Goal: Information Seeking & Learning: Learn about a topic

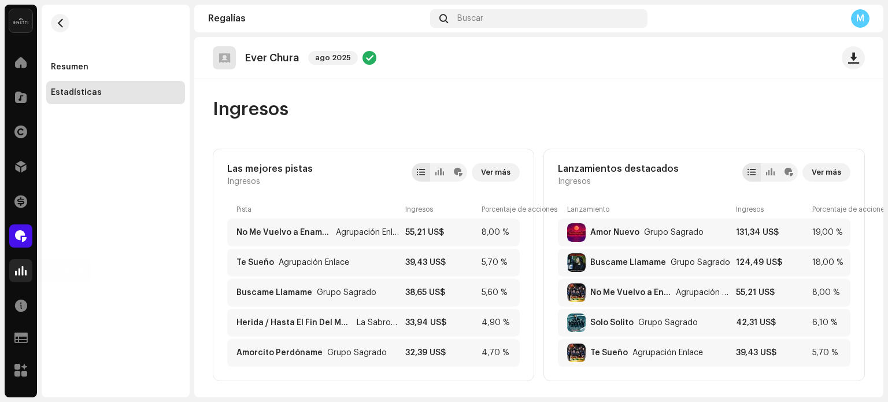
scroll to position [291, 0]
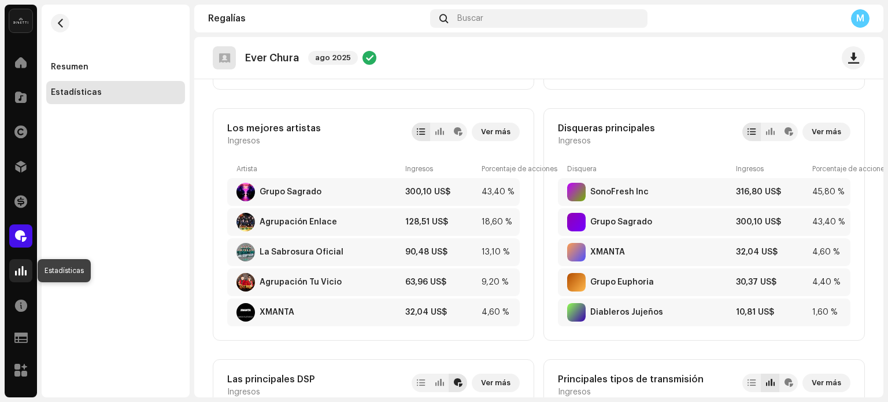
click at [12, 269] on div at bounding box center [20, 270] width 23 height 23
click at [24, 278] on div at bounding box center [20, 270] width 23 height 23
click at [23, 269] on span at bounding box center [21, 270] width 12 height 9
click at [27, 54] on div at bounding box center [20, 62] width 23 height 23
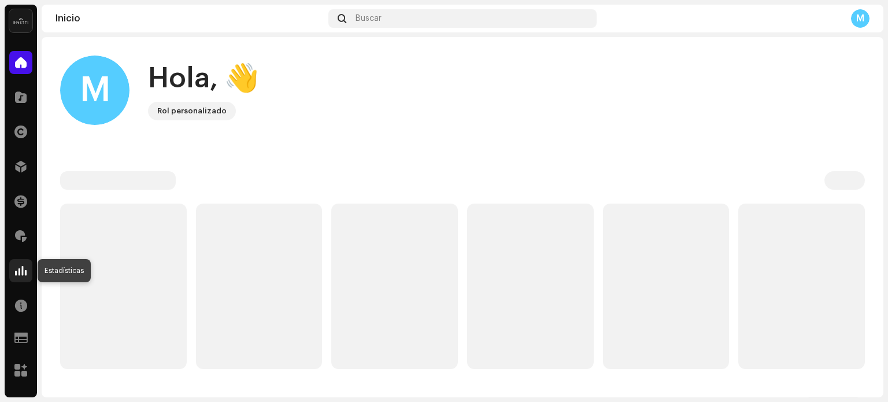
click at [28, 272] on div at bounding box center [20, 270] width 23 height 23
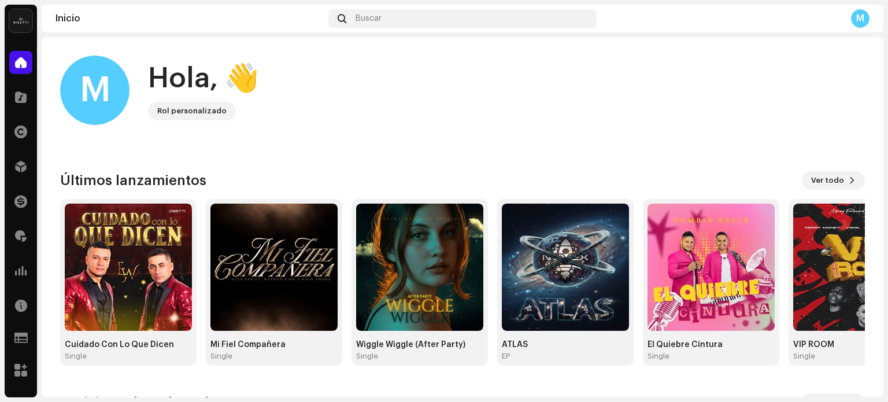
click at [13, 282] on div "Estadísticas" at bounding box center [21, 270] width 32 height 32
click at [17, 277] on div at bounding box center [20, 270] width 23 height 23
drag, startPoint x: 28, startPoint y: 83, endPoint x: 58, endPoint y: 11, distance: 77.5
click at [28, 83] on div "Catálogo" at bounding box center [21, 97] width 32 height 32
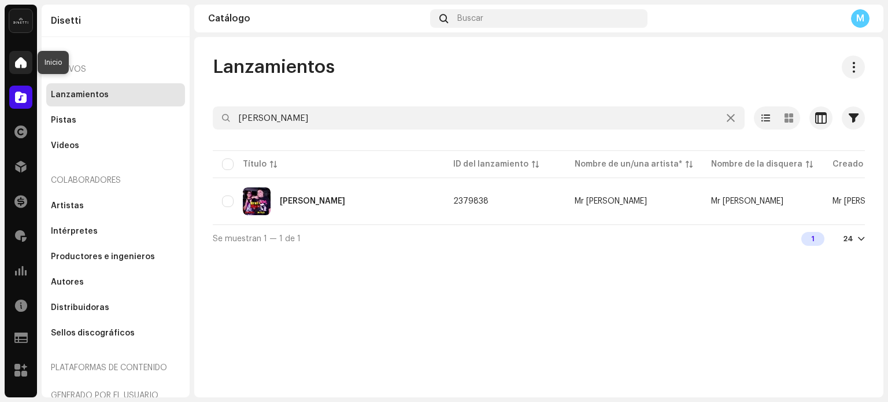
drag, startPoint x: 13, startPoint y: 54, endPoint x: 14, endPoint y: 60, distance: 5.8
click at [14, 54] on div at bounding box center [20, 62] width 23 height 23
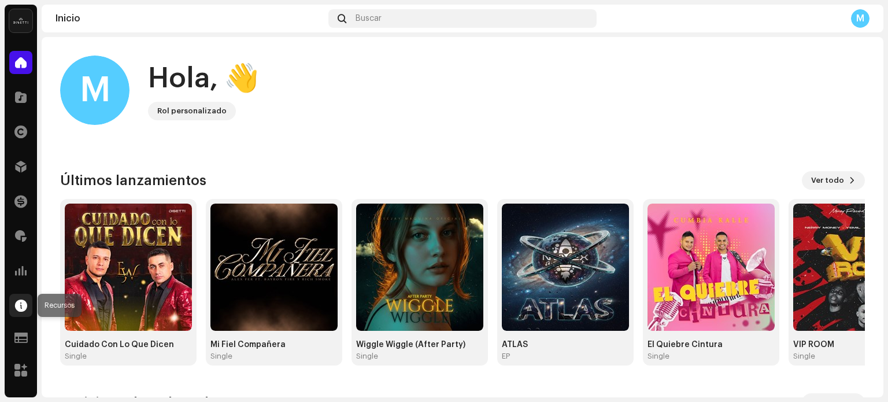
click at [20, 298] on div at bounding box center [20, 305] width 23 height 23
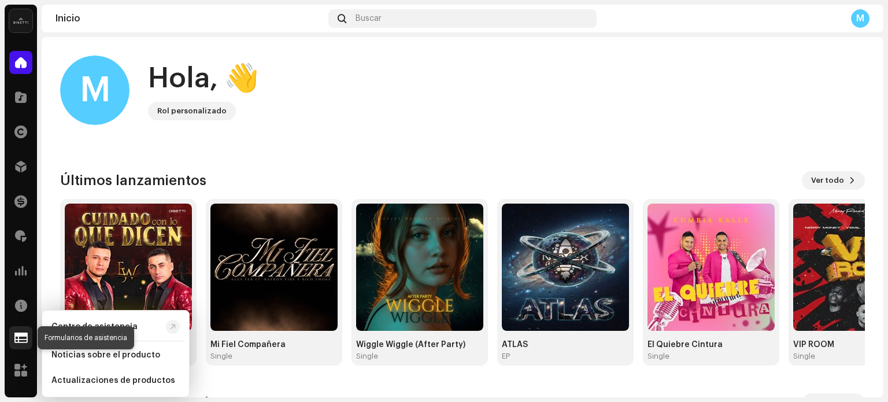
click at [16, 340] on span at bounding box center [20, 337] width 13 height 9
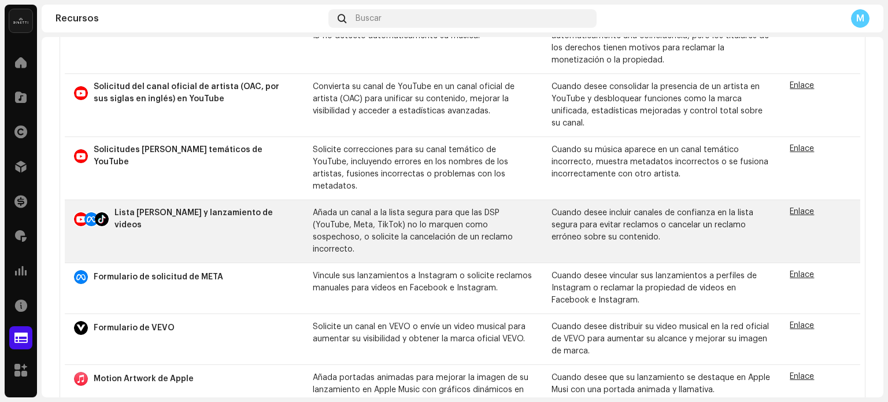
scroll to position [201, 0]
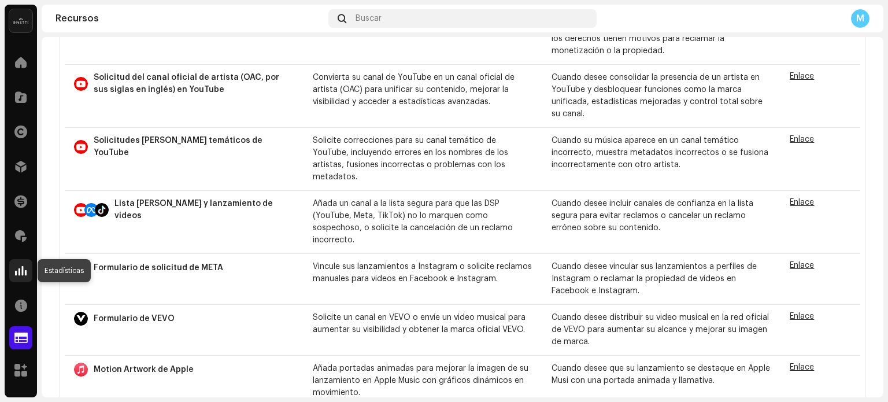
click at [16, 268] on span at bounding box center [21, 270] width 12 height 9
click at [21, 271] on span at bounding box center [21, 270] width 12 height 9
click at [21, 269] on span at bounding box center [21, 270] width 12 height 9
click at [22, 249] on div "Regalías" at bounding box center [21, 236] width 32 height 32
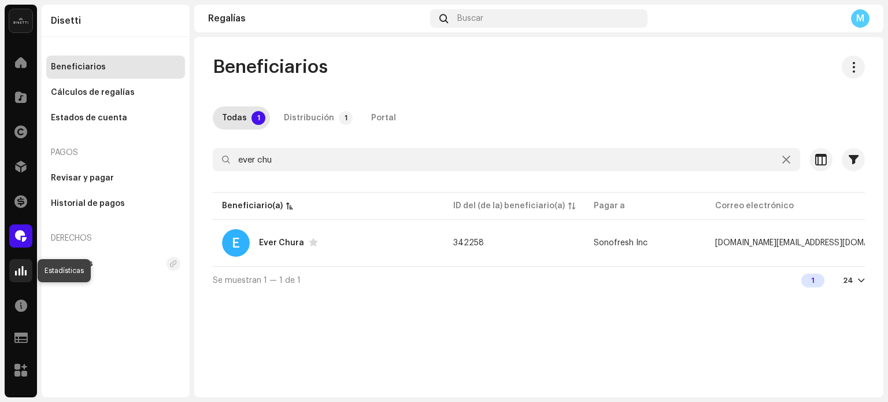
click at [19, 268] on span at bounding box center [21, 270] width 12 height 9
click at [19, 267] on span at bounding box center [21, 270] width 12 height 9
click at [24, 281] on div "Estadísticas" at bounding box center [21, 270] width 32 height 32
click at [23, 277] on div at bounding box center [20, 270] width 23 height 23
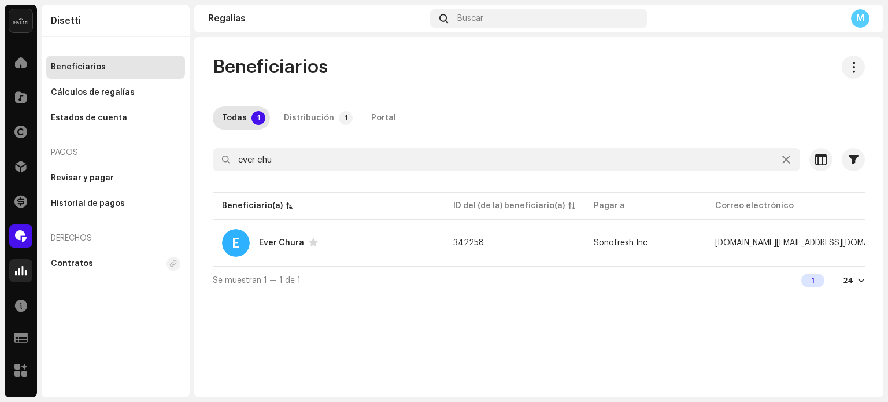
click at [23, 277] on div at bounding box center [20, 270] width 23 height 23
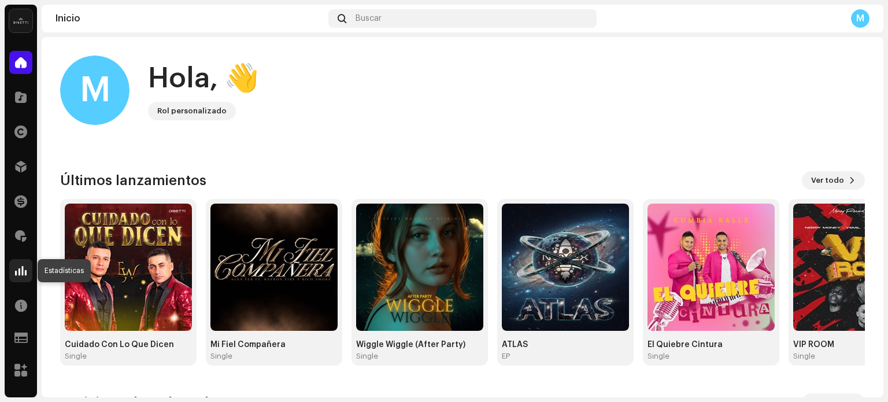
click at [19, 262] on div at bounding box center [20, 270] width 23 height 23
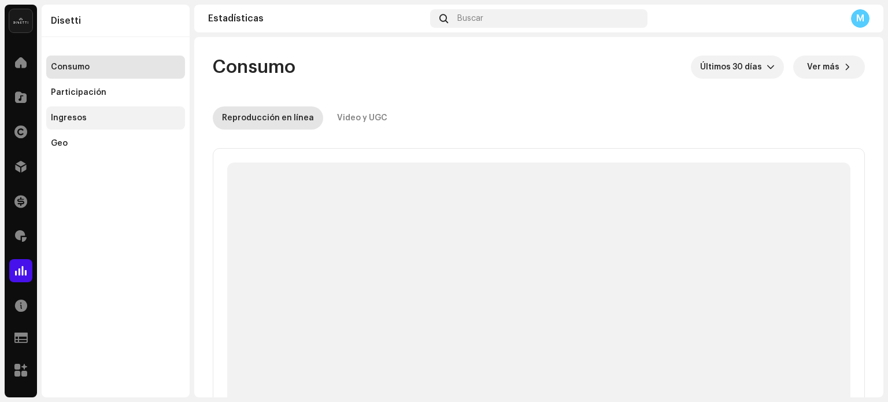
click at [98, 113] on div "Ingresos" at bounding box center [115, 117] width 129 height 9
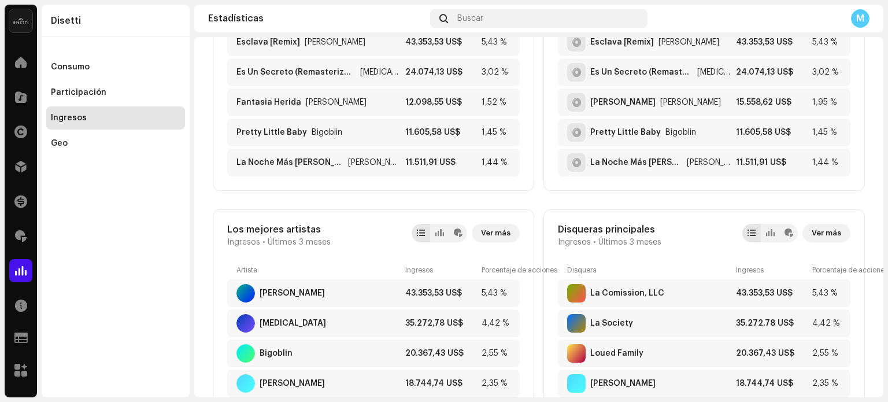
scroll to position [520, 0]
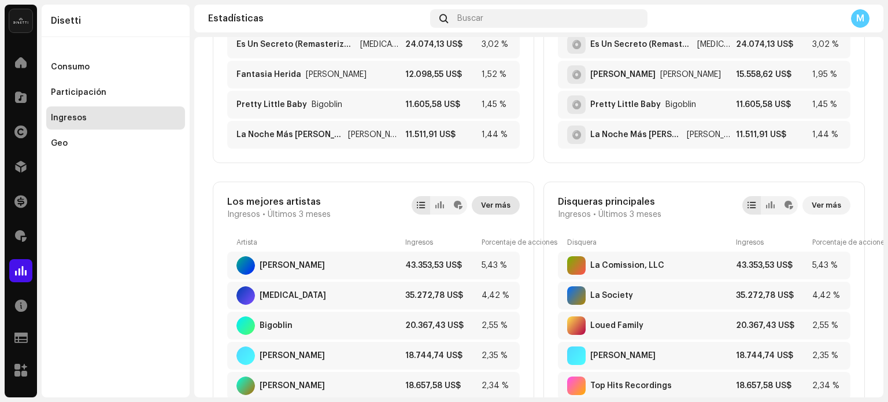
click at [501, 201] on span "Ver más" at bounding box center [495, 205] width 29 height 23
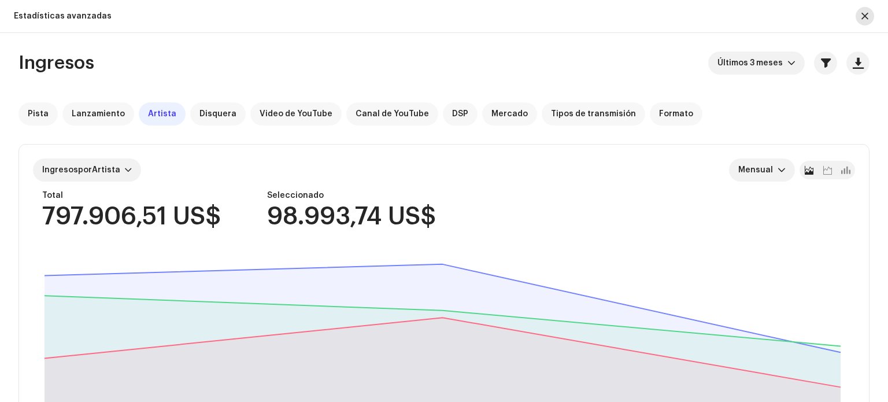
click at [866, 17] on span "button" at bounding box center [864, 16] width 7 height 9
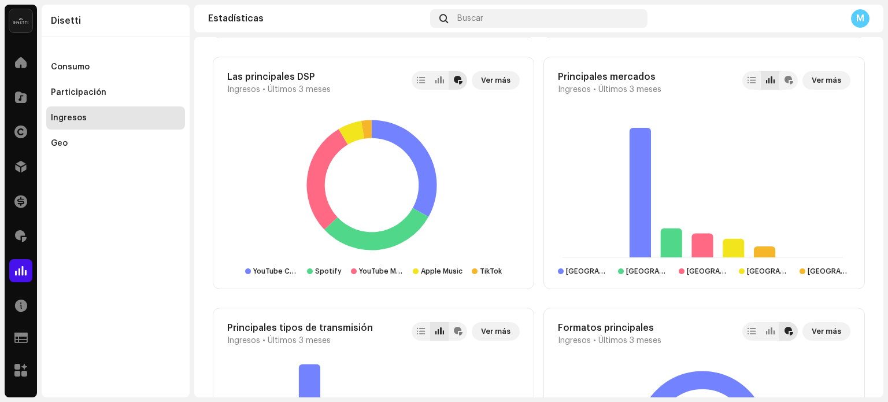
scroll to position [1075, 0]
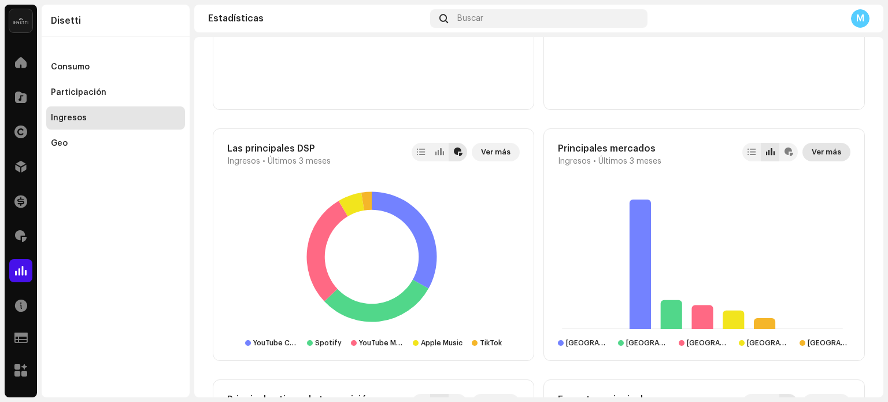
click at [827, 147] on span "Ver más" at bounding box center [825, 151] width 29 height 23
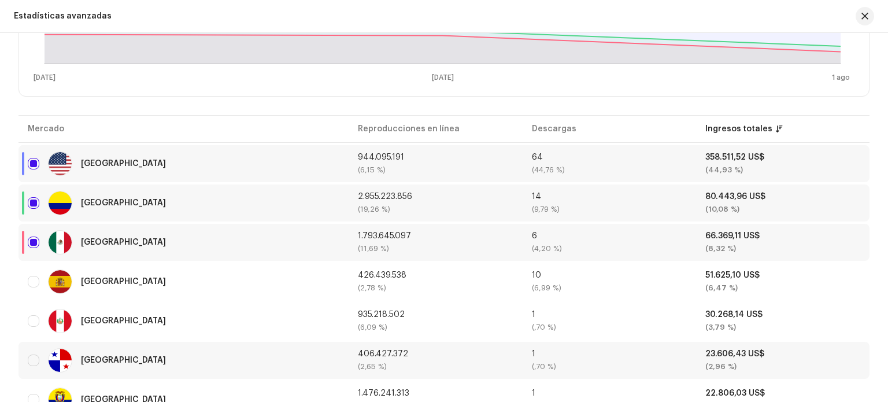
scroll to position [329, 0]
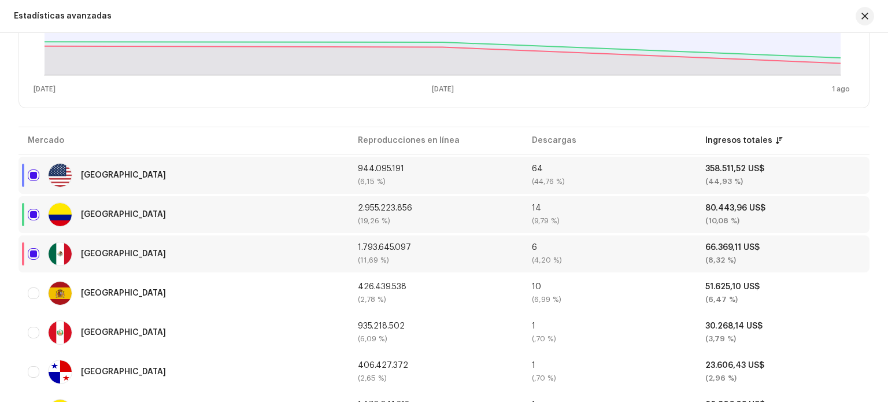
drag, startPoint x: 403, startPoint y: 144, endPoint x: 399, endPoint y: 150, distance: 7.1
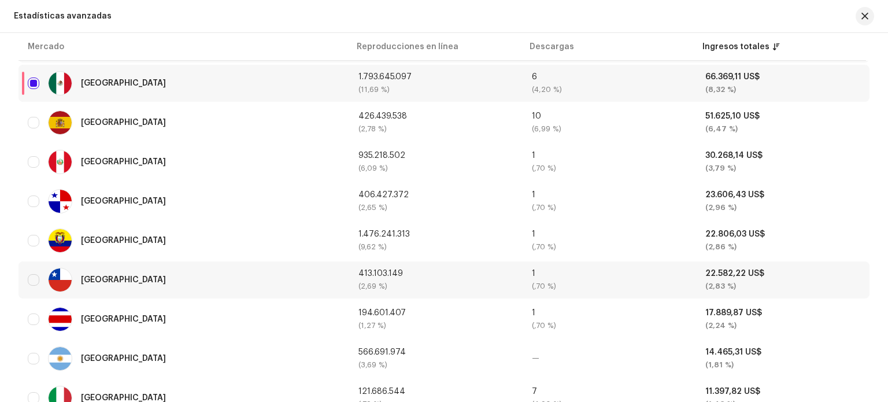
scroll to position [561, 0]
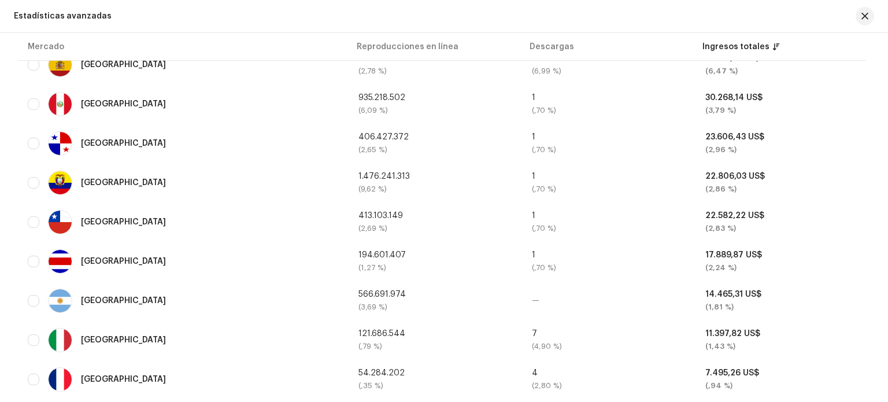
click at [869, 12] on button "button" at bounding box center [864, 16] width 18 height 18
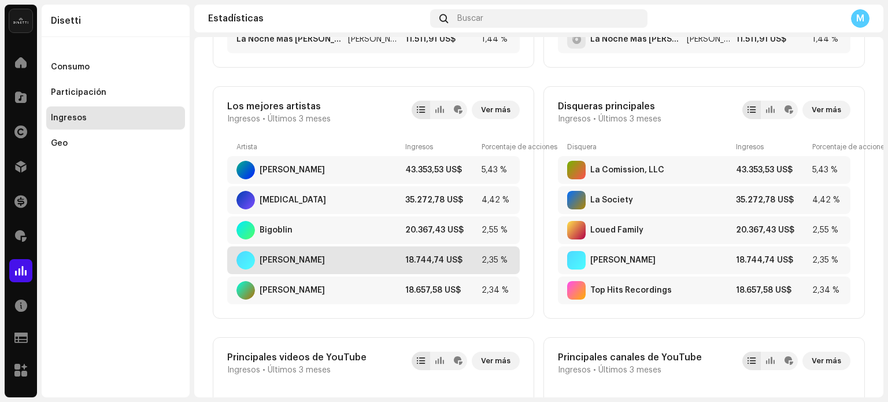
scroll to position [636, 0]
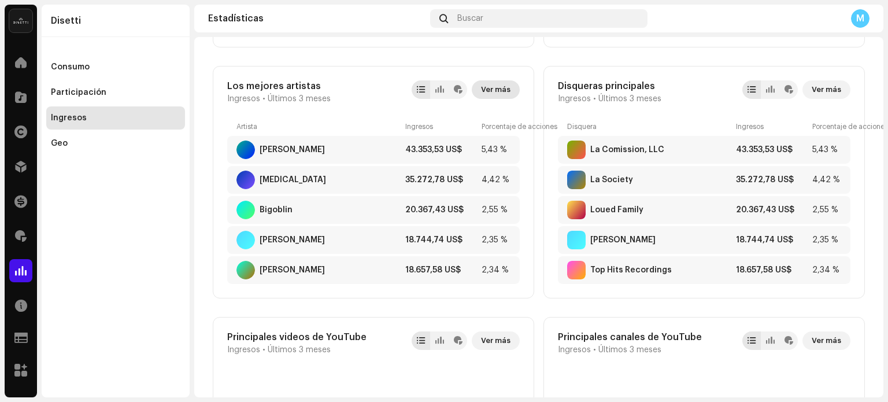
click at [505, 88] on span "Ver más" at bounding box center [495, 89] width 29 height 23
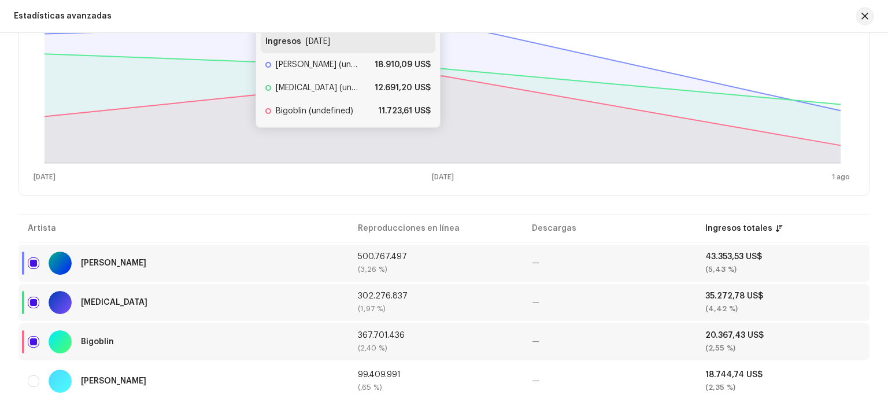
scroll to position [289, 0]
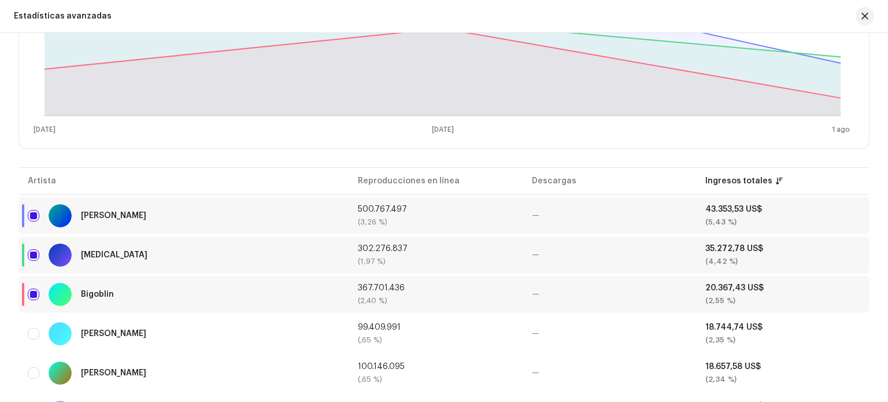
click at [99, 300] on div "Bigoblin" at bounding box center [184, 294] width 312 height 23
click at [99, 291] on div "Bigoblin" at bounding box center [97, 294] width 33 height 8
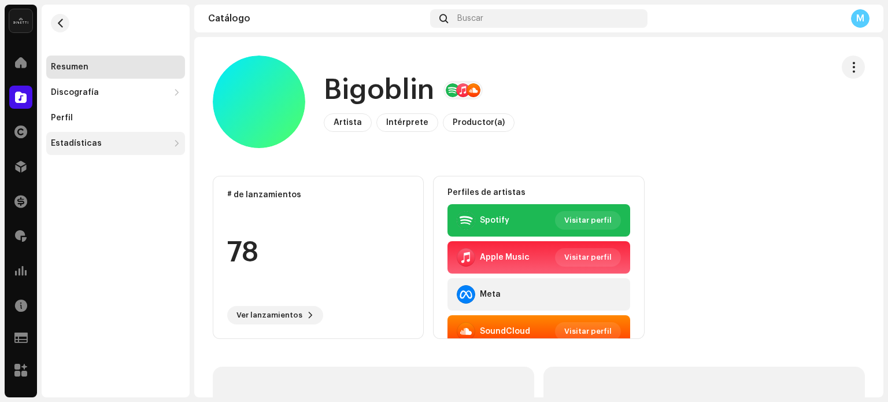
click at [136, 147] on div "Estadísticas" at bounding box center [110, 143] width 118 height 9
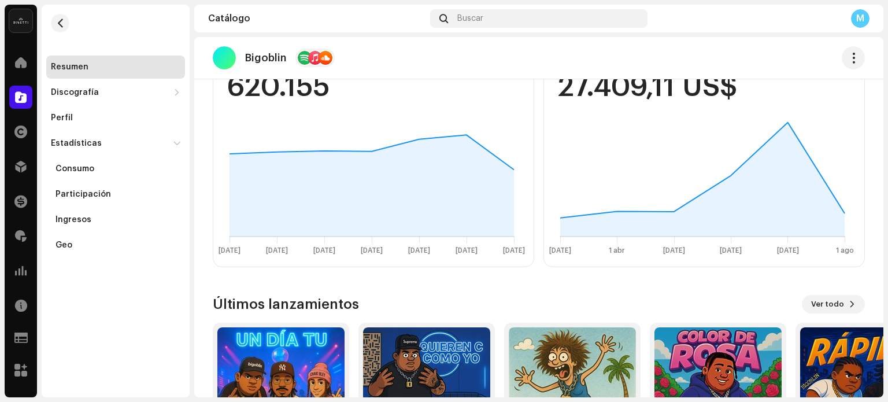
scroll to position [231, 0]
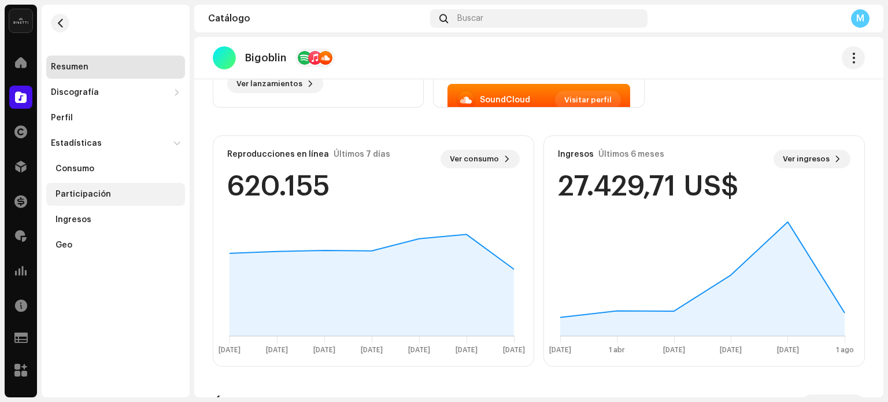
click at [104, 188] on div "Participación" at bounding box center [115, 194] width 139 height 23
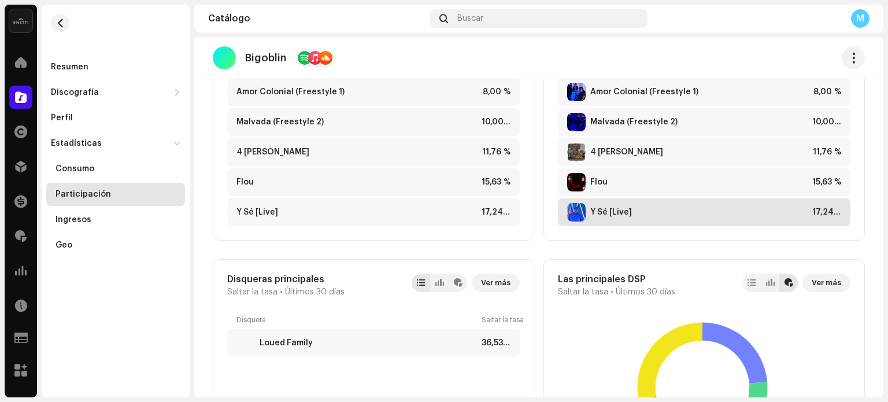
scroll to position [347, 0]
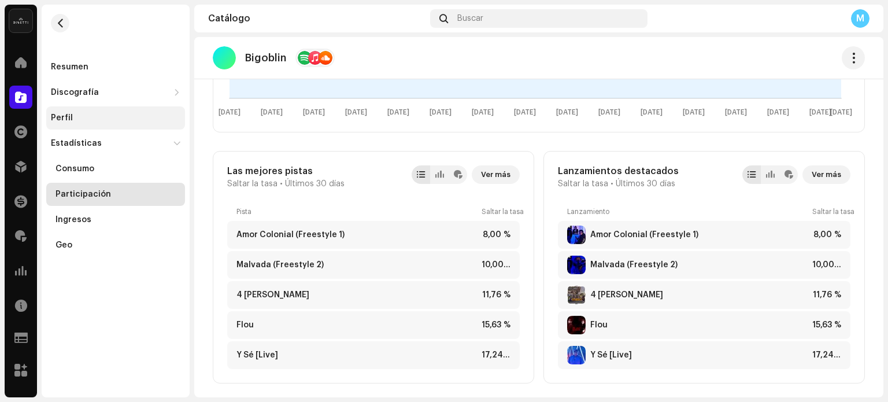
click at [53, 117] on div "Perfil" at bounding box center [62, 117] width 22 height 9
